Goal: Information Seeking & Learning: Check status

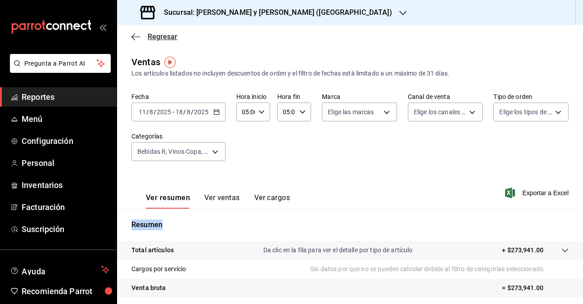
click at [139, 36] on icon "button" at bounding box center [135, 37] width 9 height 8
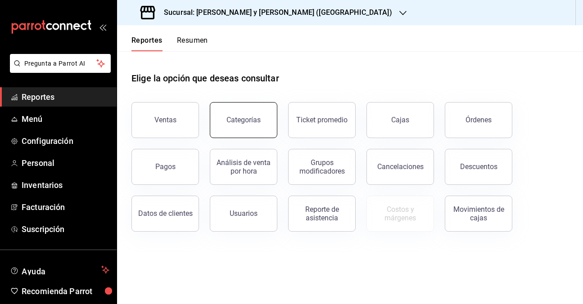
click at [239, 128] on button "Categorías" at bounding box center [244, 120] width 68 height 36
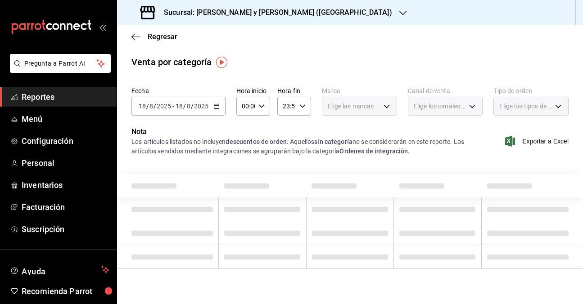
click at [215, 106] on \(Stroke\) "button" at bounding box center [216, 105] width 5 height 0
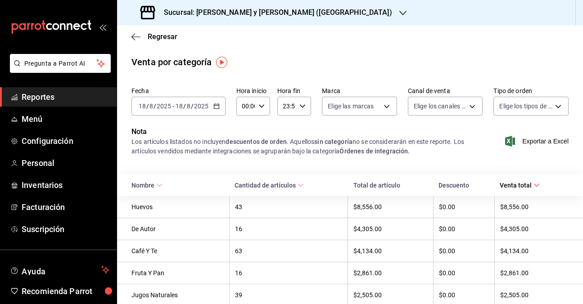
click at [215, 108] on icon "button" at bounding box center [216, 106] width 6 height 6
click at [215, 107] on icon "button" at bounding box center [216, 106] width 6 height 6
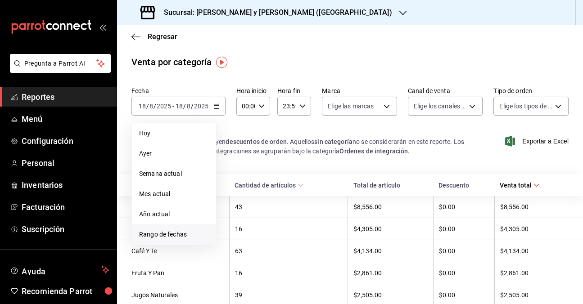
click at [178, 235] on span "Rango de fechas" at bounding box center [174, 234] width 70 height 9
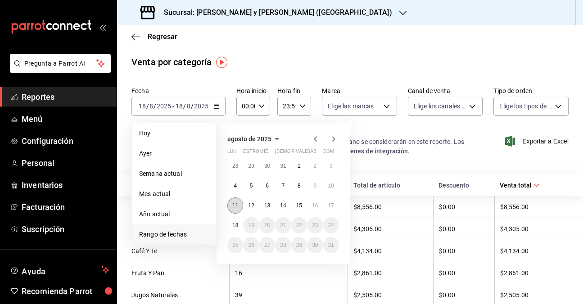
click at [234, 209] on button "11" at bounding box center [235, 206] width 16 height 16
click at [252, 209] on button "12" at bounding box center [251, 206] width 16 height 16
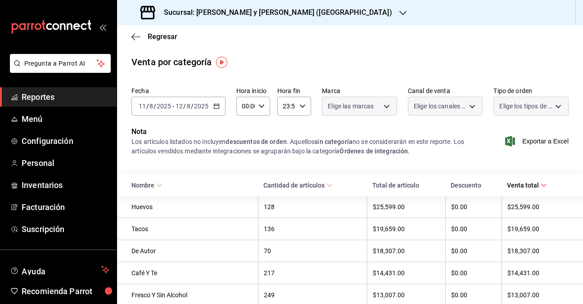
click at [263, 107] on icon "button" at bounding box center [261, 106] width 6 height 6
click at [243, 150] on span "05" at bounding box center [244, 147] width 2 height 7
type input "05:00"
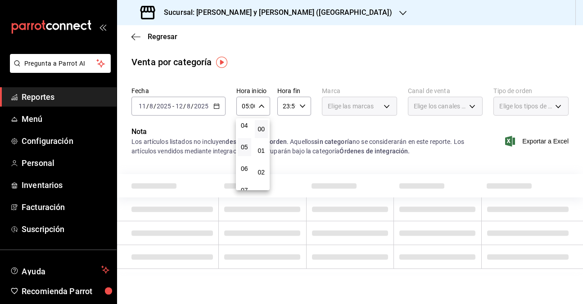
click at [302, 105] on div at bounding box center [291, 152] width 583 height 304
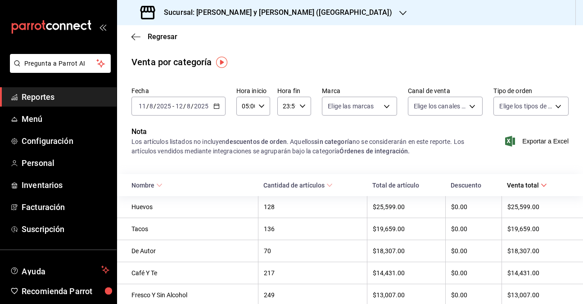
click at [301, 107] on icon "button" at bounding box center [302, 106] width 6 height 6
click at [284, 154] on button "05" at bounding box center [284, 151] width 13 height 18
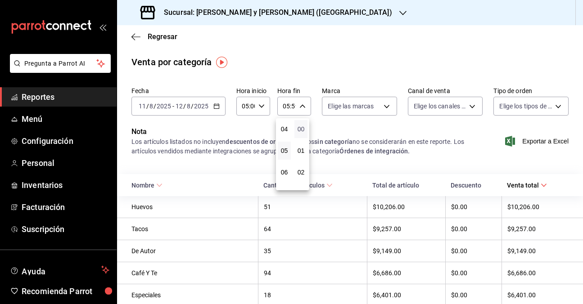
click at [301, 128] on span "00" at bounding box center [301, 129] width 2 height 7
type input "05:00"
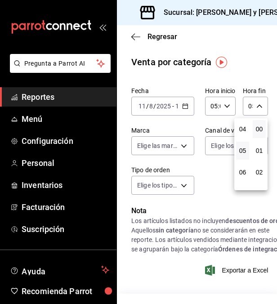
drag, startPoint x: 273, startPoint y: 102, endPoint x: 280, endPoint y: 208, distance: 106.9
click at [277, 208] on html "Pregunta a Parrot AI Reportes Menú Configuración Personal Inventarios Facturaci…" at bounding box center [138, 152] width 277 height 304
drag, startPoint x: 276, startPoint y: 98, endPoint x: 273, endPoint y: 123, distance: 25.3
click at [273, 123] on div at bounding box center [138, 152] width 277 height 304
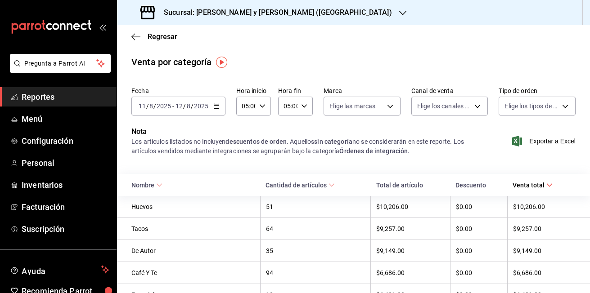
click at [213, 105] on icon "button" at bounding box center [216, 106] width 6 height 6
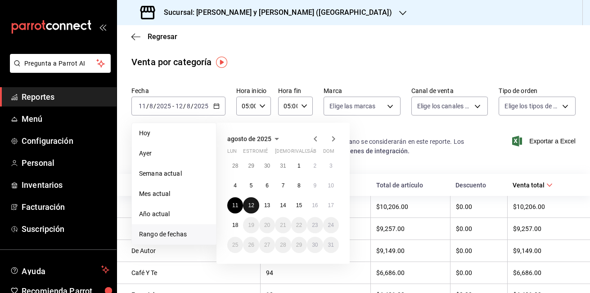
click at [251, 207] on abbr "12" at bounding box center [251, 206] width 6 height 6
click at [271, 207] on button "13" at bounding box center [267, 206] width 16 height 16
type input "00:00"
type input "23:59"
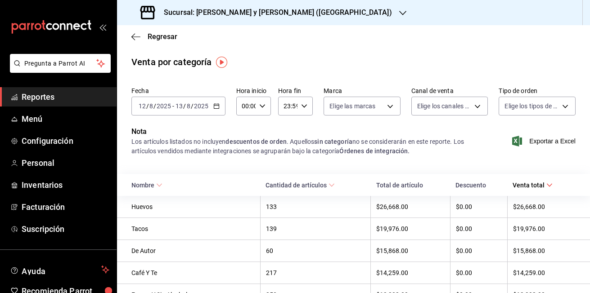
click at [260, 107] on icon "button" at bounding box center [262, 106] width 6 height 6
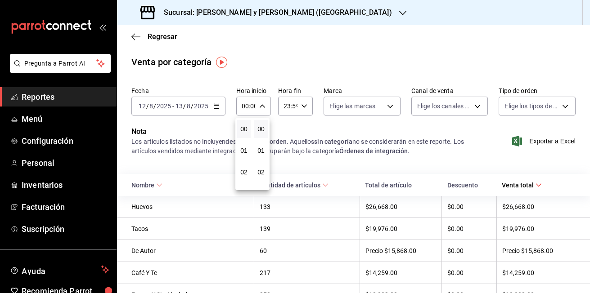
scroll to position [90, 0]
click at [243, 148] on span "05" at bounding box center [244, 147] width 3 height 7
type input "05:00"
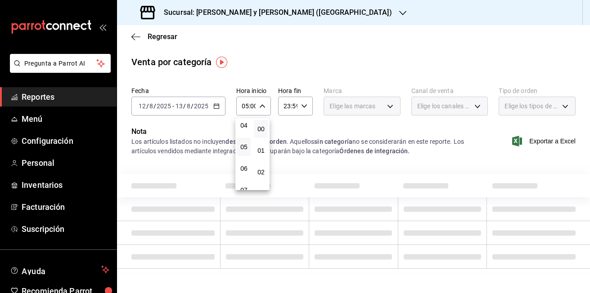
click at [301, 105] on div at bounding box center [295, 146] width 590 height 293
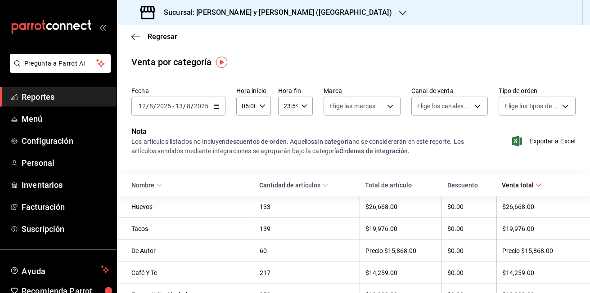
click at [302, 105] on icon "button" at bounding box center [304, 106] width 6 height 6
click at [284, 147] on button "05" at bounding box center [286, 151] width 14 height 18
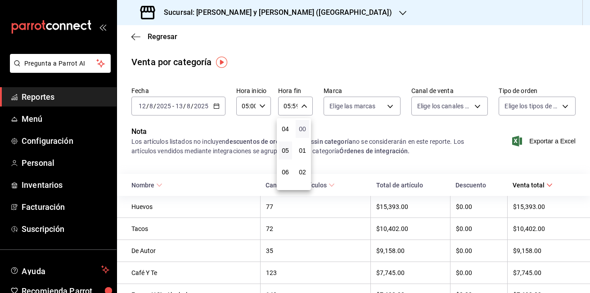
click at [304, 131] on span "00" at bounding box center [302, 129] width 3 height 7
type input "05:00"
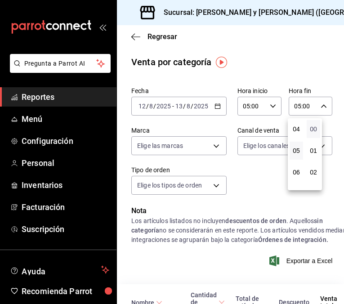
click at [315, 131] on span "00" at bounding box center [313, 129] width 3 height 7
click at [268, 188] on div at bounding box center [172, 152] width 344 height 304
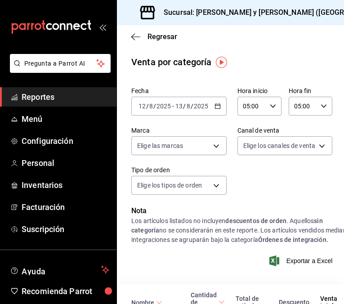
click at [215, 108] on icon "button" at bounding box center [218, 106] width 6 height 6
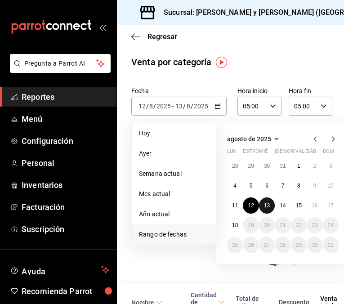
click at [270, 207] on button "13" at bounding box center [267, 206] width 16 height 16
click at [285, 207] on abbr "14" at bounding box center [283, 206] width 6 height 6
type input "00:00"
type input "23:59"
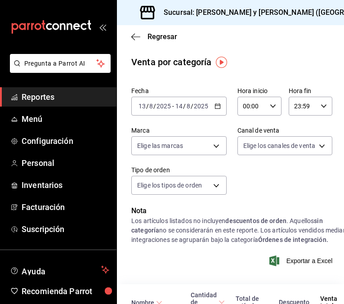
click at [267, 102] on div "00:00 Hora inicio" at bounding box center [260, 106] width 44 height 19
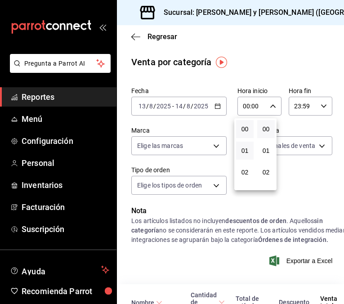
scroll to position [90, 0]
click at [247, 145] on span "05" at bounding box center [245, 147] width 7 height 7
type input "05:00"
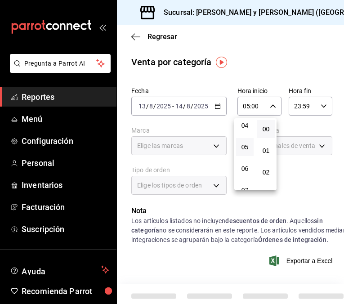
click at [319, 105] on div at bounding box center [172, 152] width 344 height 304
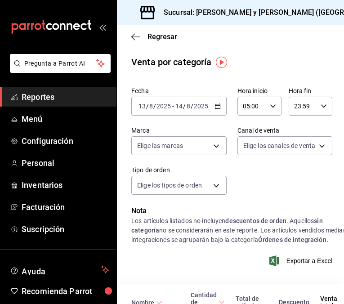
click at [321, 105] on icon "button" at bounding box center [324, 106] width 6 height 6
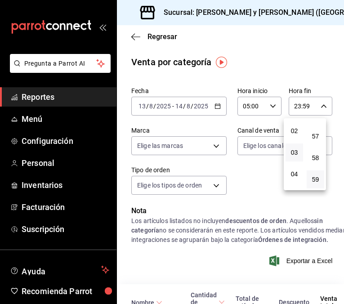
scroll to position [86, 0]
click at [300, 153] on button "05" at bounding box center [295, 151] width 18 height 18
click at [317, 130] on span "00" at bounding box center [315, 129] width 7 height 7
type input "05:00"
click at [247, 183] on div at bounding box center [172, 152] width 344 height 304
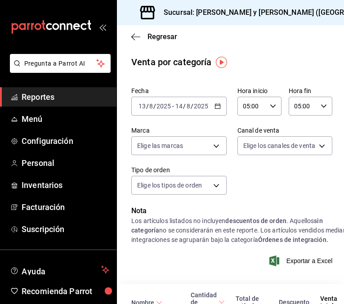
click at [216, 109] on div "[DATE] [DATE] - [DATE] [DATE]" at bounding box center [178, 106] width 95 height 19
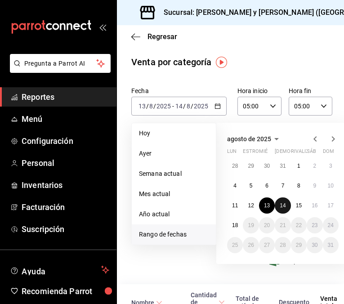
click at [285, 205] on abbr "14" at bounding box center [283, 206] width 6 height 6
click at [303, 206] on button "15" at bounding box center [299, 206] width 16 height 16
type input "00:00"
type input "23:59"
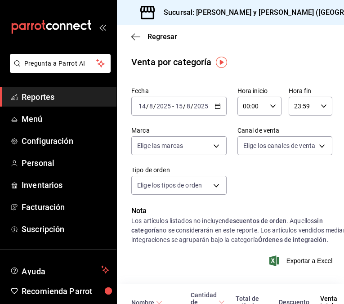
click at [271, 105] on div "00:00 Hora inicio" at bounding box center [260, 106] width 44 height 19
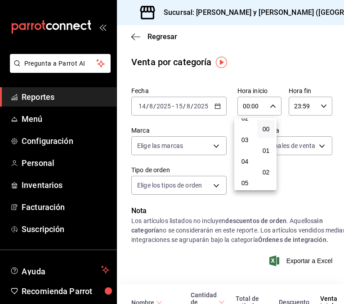
scroll to position [90, 0]
click at [248, 150] on span "05" at bounding box center [245, 147] width 7 height 7
type input "05:00"
click at [316, 107] on div at bounding box center [172, 152] width 344 height 304
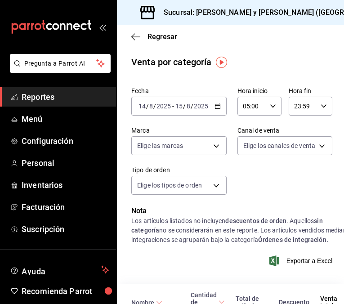
click at [321, 107] on icon "button" at bounding box center [324, 106] width 6 height 6
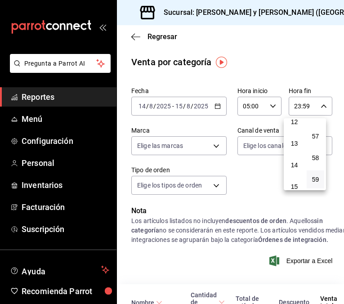
scroll to position [86, 0]
click at [294, 153] on span "05" at bounding box center [294, 150] width 7 height 7
click at [317, 133] on button "00" at bounding box center [316, 129] width 18 height 18
type input "05:00"
click at [252, 192] on div at bounding box center [172, 152] width 344 height 304
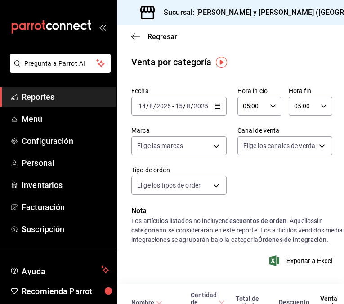
click at [215, 107] on icon "button" at bounding box center [218, 106] width 6 height 6
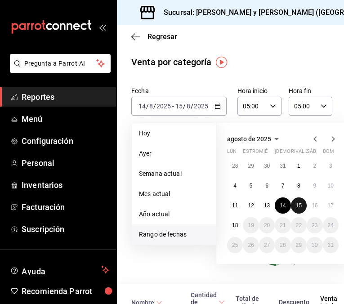
click at [300, 205] on abbr "15" at bounding box center [299, 206] width 6 height 6
click at [313, 205] on abbr "16" at bounding box center [315, 206] width 6 height 6
type input "00:00"
type input "23:59"
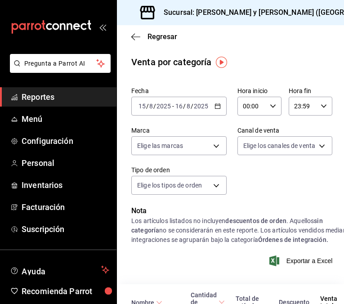
click at [264, 105] on div "00:00 Hora inicio" at bounding box center [260, 106] width 44 height 19
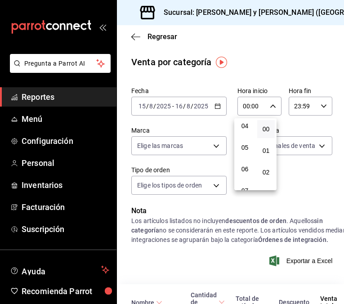
scroll to position [90, 0]
click at [248, 146] on span "05" at bounding box center [245, 147] width 7 height 7
type input "05:00"
click at [318, 106] on div at bounding box center [172, 152] width 344 height 304
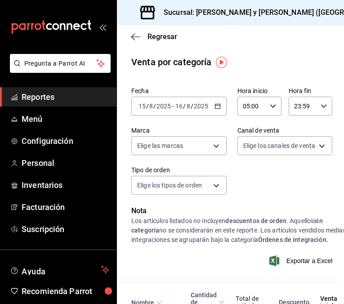
click at [321, 106] on icon "button" at bounding box center [324, 106] width 6 height 6
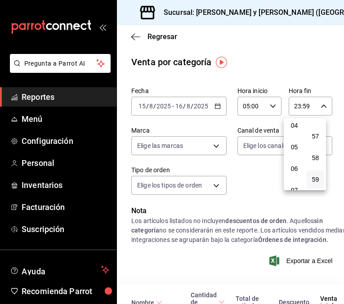
scroll to position [86, 0]
click at [294, 153] on span "05" at bounding box center [294, 150] width 7 height 7
click at [315, 130] on span "00" at bounding box center [315, 129] width 7 height 7
click at [288, 172] on button "06" at bounding box center [295, 172] width 18 height 18
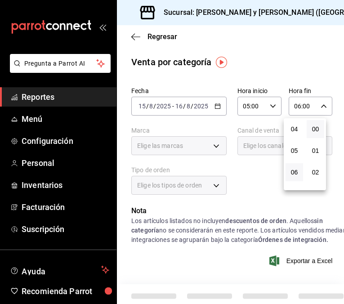
click at [239, 185] on div at bounding box center [172, 152] width 344 height 304
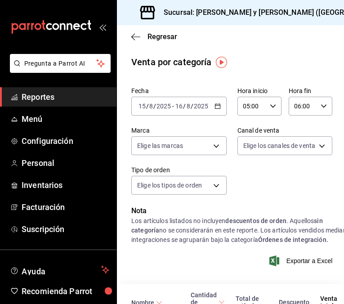
click at [321, 104] on icon "button" at bounding box center [324, 106] width 6 height 6
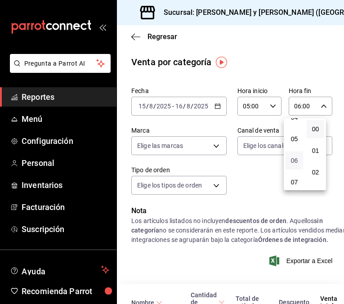
scroll to position [85, 0]
click at [292, 155] on span "05" at bounding box center [294, 152] width 7 height 7
type input "05:00"
click at [242, 180] on div at bounding box center [172, 152] width 344 height 304
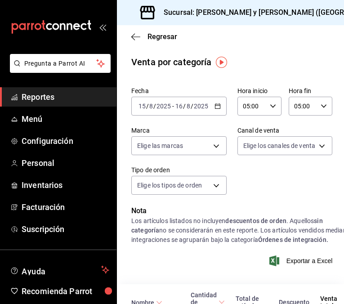
click at [215, 108] on \(Stroke\) "button" at bounding box center [217, 106] width 5 height 5
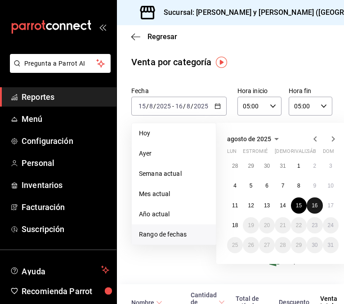
click at [318, 204] on button "16" at bounding box center [315, 206] width 16 height 16
click at [332, 205] on abbr "17" at bounding box center [331, 206] width 6 height 6
type input "00:00"
type input "23:59"
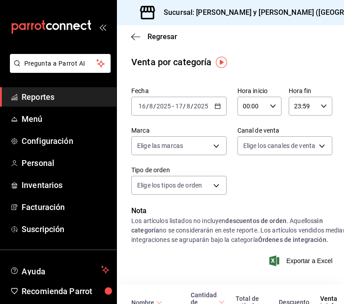
click at [268, 102] on div "00:00 Hora inicio" at bounding box center [260, 106] width 44 height 19
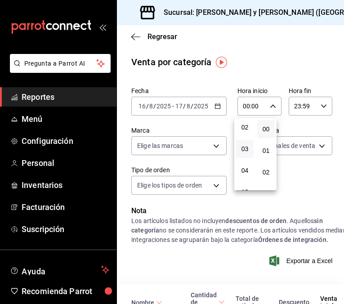
scroll to position [90, 0]
click at [242, 146] on span "05" at bounding box center [245, 147] width 7 height 7
type input "05:00"
click at [319, 111] on div at bounding box center [172, 152] width 344 height 304
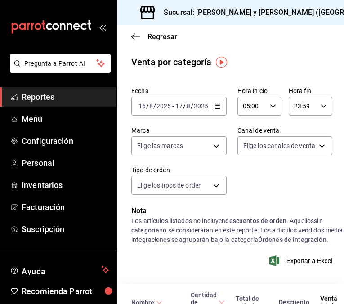
click at [321, 105] on icon "button" at bounding box center [324, 106] width 6 height 6
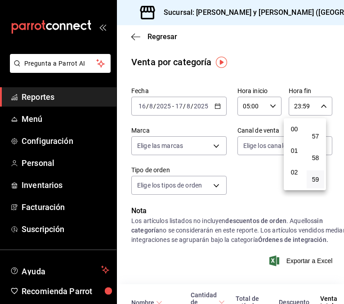
scroll to position [90, 0]
click at [294, 147] on span "05" at bounding box center [294, 147] width 7 height 7
click at [316, 133] on button "00" at bounding box center [316, 129] width 18 height 18
type input "05:00"
click at [255, 175] on div at bounding box center [172, 152] width 344 height 304
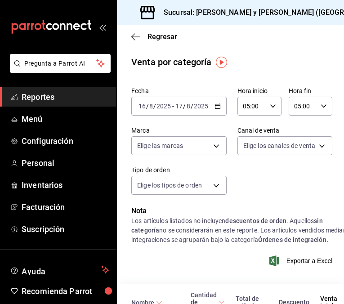
click at [216, 104] on \(Stroke\) "button" at bounding box center [216, 104] width 0 height 0
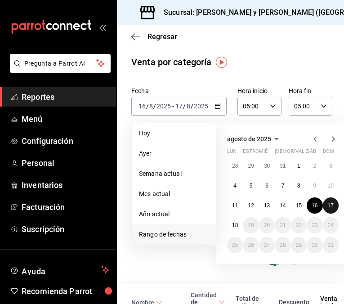
click at [333, 206] on abbr "17" at bounding box center [331, 206] width 6 height 6
click at [229, 222] on button "18" at bounding box center [235, 225] width 16 height 16
type input "00:00"
type input "23:59"
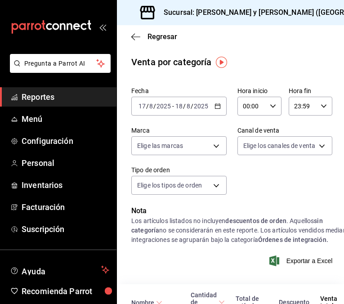
click at [270, 106] on \(Stroke\) "button" at bounding box center [272, 105] width 5 height 3
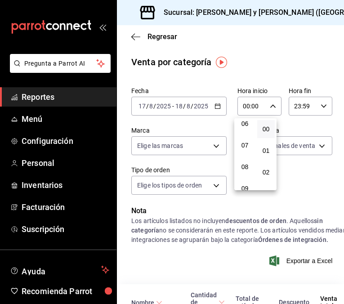
scroll to position [90, 0]
click at [245, 149] on span "05" at bounding box center [245, 147] width 7 height 7
type input "05:00"
click at [318, 104] on div at bounding box center [172, 152] width 344 height 304
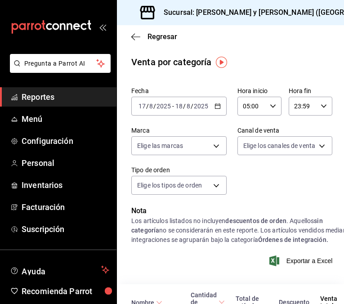
click at [321, 104] on icon "button" at bounding box center [324, 106] width 6 height 6
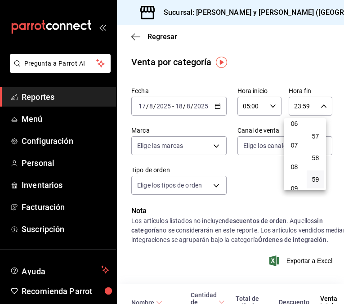
scroll to position [90, 0]
click at [294, 145] on span "05" at bounding box center [294, 147] width 7 height 7
click at [311, 130] on button "00" at bounding box center [316, 129] width 18 height 18
type input "05:00"
click at [264, 189] on div at bounding box center [172, 152] width 344 height 304
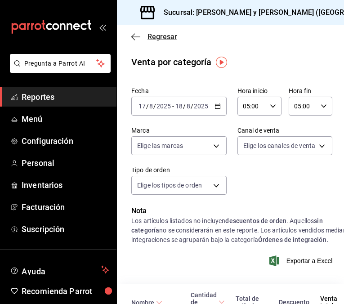
click at [136, 36] on icon "button" at bounding box center [135, 37] width 9 height 8
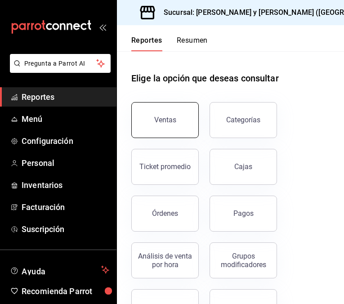
click at [146, 117] on button "Ventas" at bounding box center [165, 120] width 68 height 36
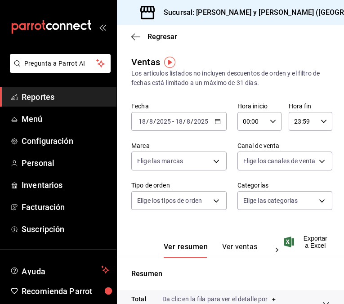
click at [214, 125] on div "[DATE] [DATE] - [DATE] [DATE]" at bounding box center [178, 121] width 95 height 19
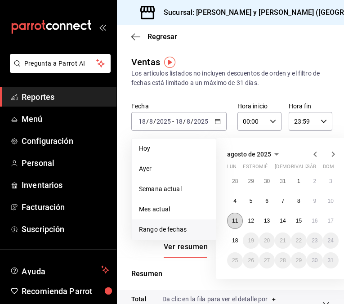
click at [232, 220] on abbr "11" at bounding box center [235, 221] width 6 height 6
click at [234, 239] on abbr "18" at bounding box center [235, 241] width 6 height 6
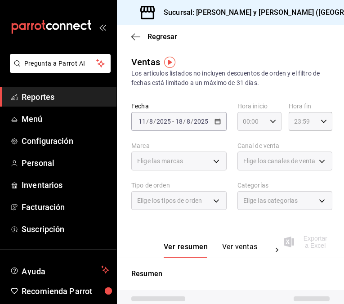
click at [268, 125] on div "00:00 Hora inicio" at bounding box center [260, 121] width 44 height 19
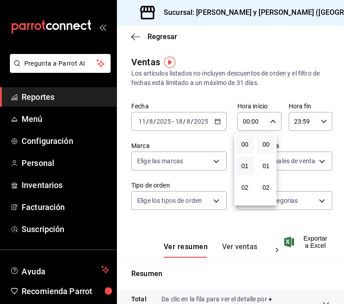
scroll to position [90, 0]
click at [245, 160] on span "05" at bounding box center [245, 162] width 7 height 7
type input "05:00"
click at [317, 119] on div at bounding box center [172, 152] width 344 height 304
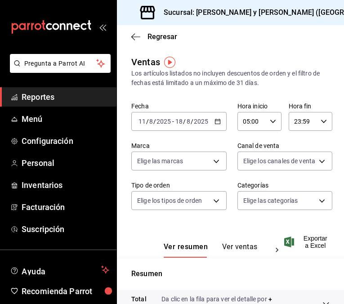
click at [321, 121] on icon "button" at bounding box center [324, 121] width 6 height 6
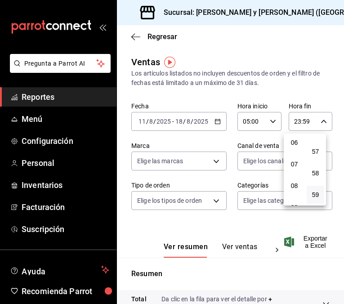
scroll to position [86, 0]
click at [292, 165] on span "05" at bounding box center [294, 165] width 7 height 7
click at [315, 142] on span "00" at bounding box center [315, 144] width 7 height 7
type input "05:00"
click at [242, 226] on div at bounding box center [172, 152] width 344 height 304
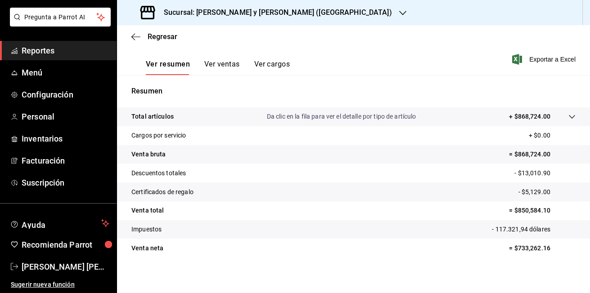
scroll to position [138, 0]
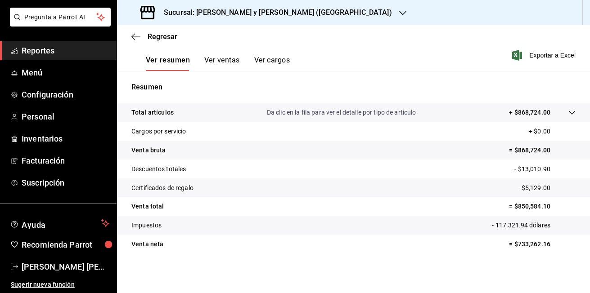
click at [568, 112] on icon at bounding box center [571, 112] width 7 height 7
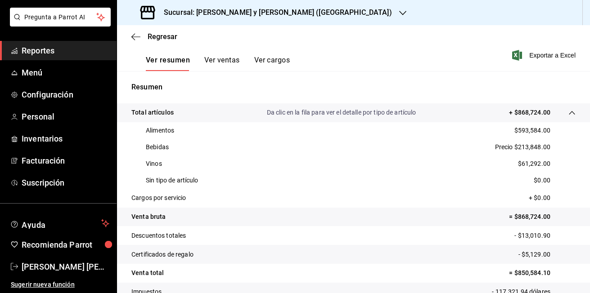
click at [282, 141] on div "Bebidas Precio $213,848.00" at bounding box center [353, 147] width 444 height 17
